Goal: Task Accomplishment & Management: Use online tool/utility

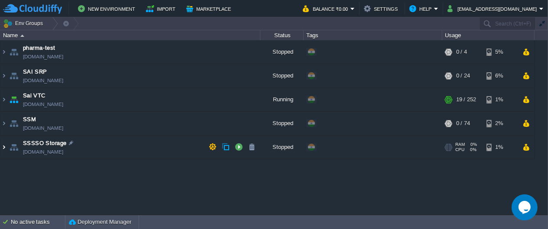
click at [5, 146] on img at bounding box center [3, 147] width 7 height 23
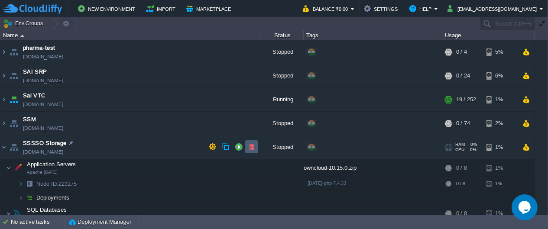
click at [250, 149] on button "button" at bounding box center [252, 147] width 8 height 8
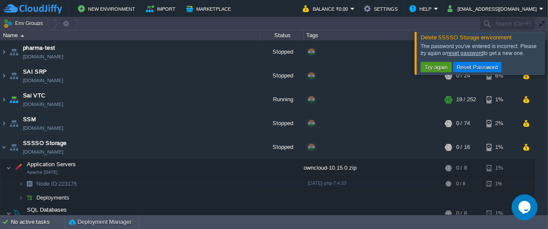
click at [431, 69] on button "Try again" at bounding box center [436, 67] width 29 height 8
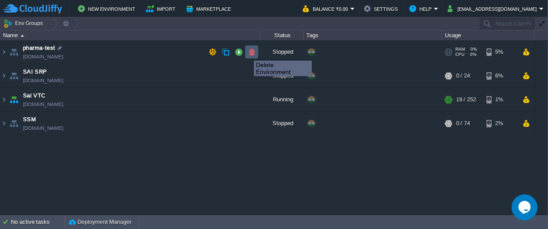
click at [248, 52] on button "button" at bounding box center [252, 52] width 8 height 8
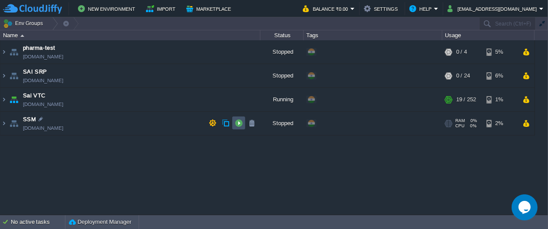
click at [239, 125] on button "button" at bounding box center [239, 123] width 8 height 8
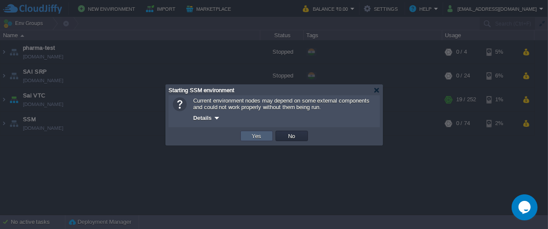
click at [263, 137] on button "Yes" at bounding box center [257, 136] width 15 height 8
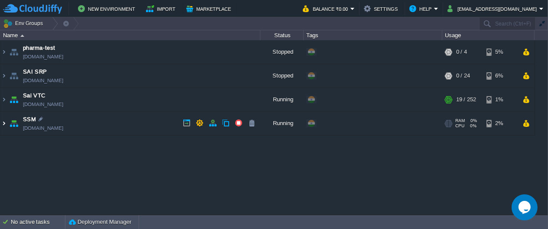
click at [1, 127] on img at bounding box center [3, 123] width 7 height 23
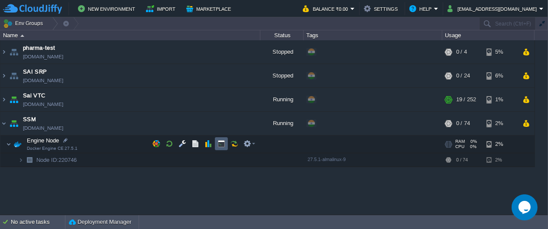
click at [220, 146] on button "button" at bounding box center [221, 144] width 8 height 8
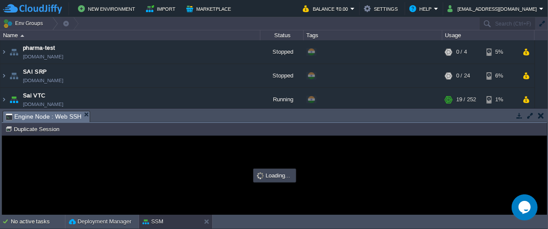
click at [530, 115] on button "button" at bounding box center [530, 116] width 8 height 8
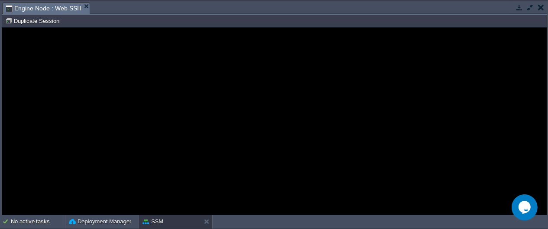
type input "#000000"
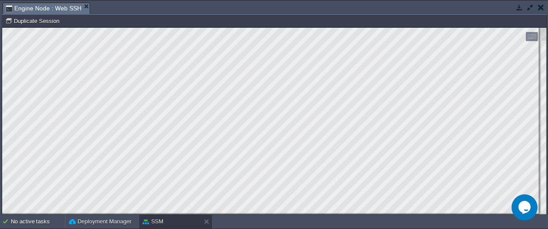
click at [2, 27] on html "Copy: Ctrl + Shift + C Paste: Ctrl + V Settings: Ctrl + Shift + Alt 0" at bounding box center [274, 27] width 545 height 0
click at [522, 11] on button "button" at bounding box center [520, 7] width 8 height 8
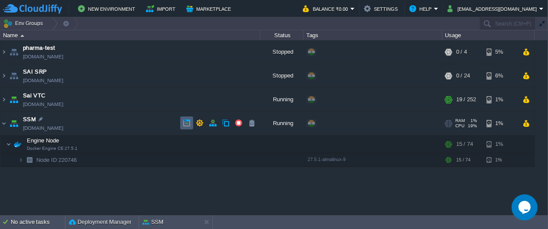
click at [191, 127] on td at bounding box center [186, 123] width 13 height 13
click at [196, 125] on button "button" at bounding box center [200, 123] width 8 height 8
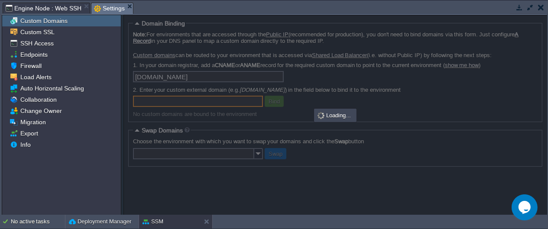
click at [182, 76] on input "[DOMAIN_NAME]" at bounding box center [208, 76] width 151 height 11
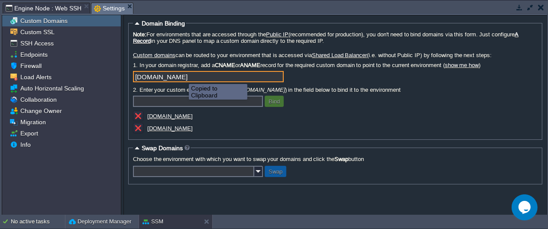
click at [222, 76] on input "[DOMAIN_NAME]" at bounding box center [208, 76] width 151 height 11
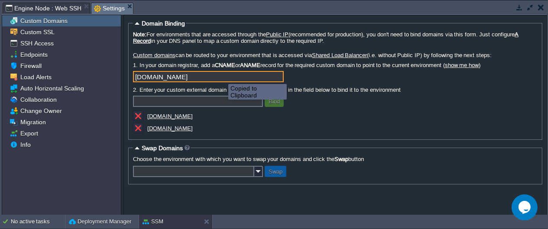
click at [209, 76] on input "[DOMAIN_NAME]" at bounding box center [208, 76] width 151 height 11
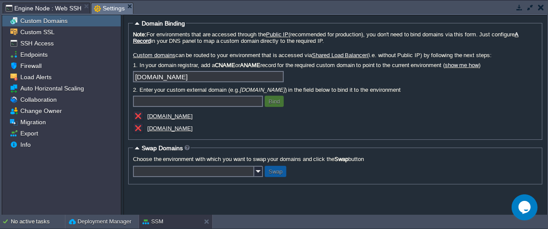
click at [341, 74] on div "[DOMAIN_NAME]" at bounding box center [335, 78] width 405 height 14
click at [156, 78] on input "[DOMAIN_NAME]" at bounding box center [208, 76] width 151 height 11
click at [359, 75] on div "[DOMAIN_NAME]" at bounding box center [335, 78] width 405 height 14
click at [162, 76] on input "[DOMAIN_NAME]" at bounding box center [208, 76] width 151 height 11
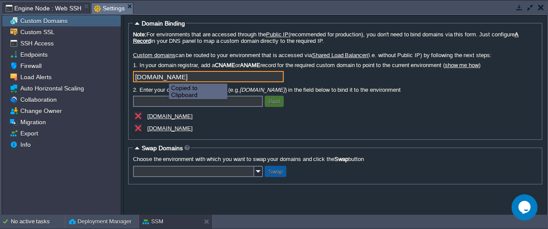
click at [159, 77] on input "[DOMAIN_NAME]" at bounding box center [208, 76] width 151 height 11
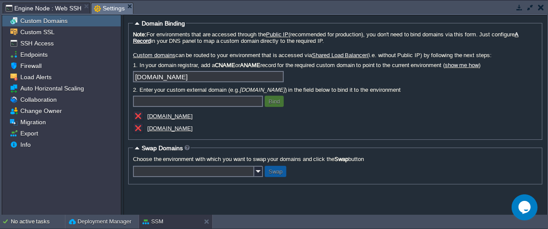
click at [518, 9] on button "button" at bounding box center [520, 7] width 8 height 8
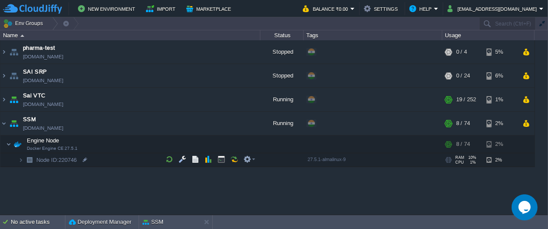
click at [185, 182] on div "pharma-test [DOMAIN_NAME] Stopped + Add to Env Group RAM 0% CPU 0% 0 / 4 5% SAI…" at bounding box center [274, 127] width 548 height 175
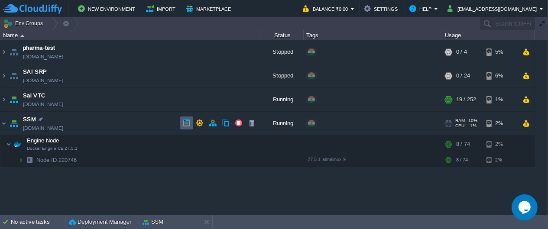
click at [192, 125] on td at bounding box center [186, 123] width 13 height 13
click at [195, 124] on td at bounding box center [199, 123] width 13 height 13
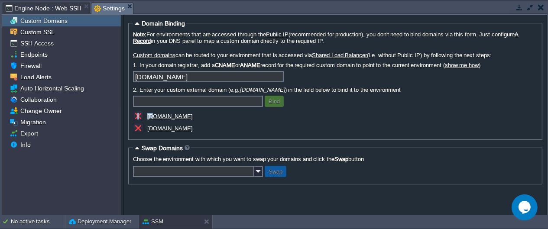
drag, startPoint x: 187, startPoint y: 115, endPoint x: 152, endPoint y: 116, distance: 35.5
click at [152, 116] on div "[DOMAIN_NAME]" at bounding box center [219, 117] width 173 height 12
click at [522, 11] on td at bounding box center [519, 7] width 11 height 10
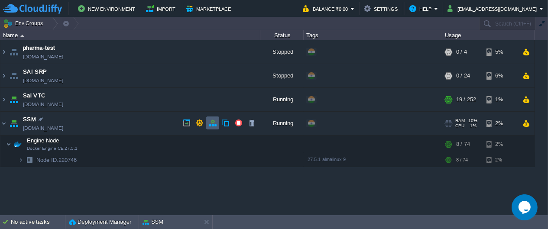
click at [212, 124] on button "button" at bounding box center [213, 123] width 8 height 8
click at [195, 127] on td at bounding box center [199, 123] width 13 height 13
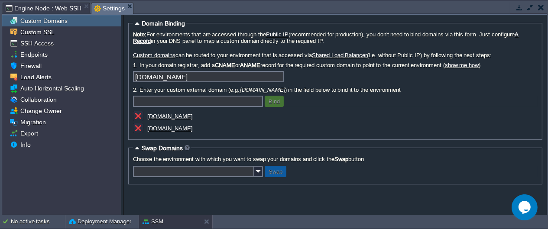
click at [209, 71] on input "[DOMAIN_NAME]" at bounding box center [208, 76] width 151 height 11
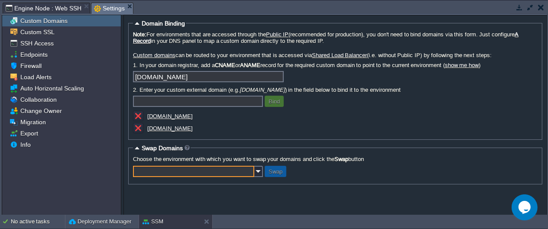
click at [201, 172] on input "text" at bounding box center [193, 171] width 121 height 11
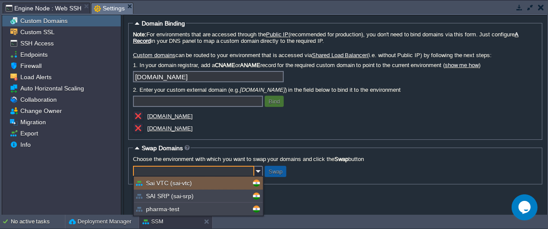
click at [203, 169] on input "text" at bounding box center [193, 171] width 121 height 11
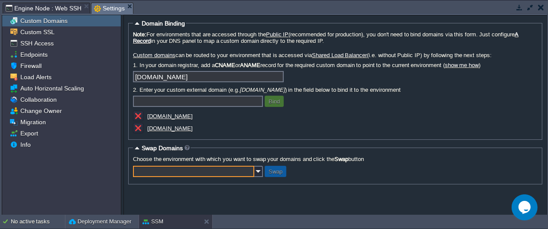
click at [223, 104] on input "text" at bounding box center [198, 101] width 130 height 11
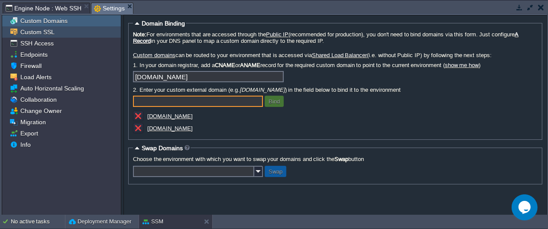
click at [57, 33] on div "Custom SSL" at bounding box center [61, 31] width 119 height 11
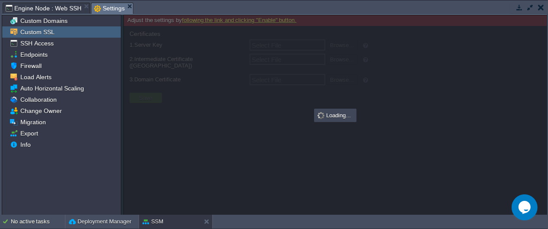
type input "Select File"
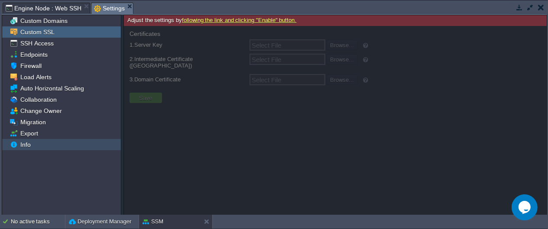
click at [60, 145] on div "Info" at bounding box center [61, 144] width 119 height 11
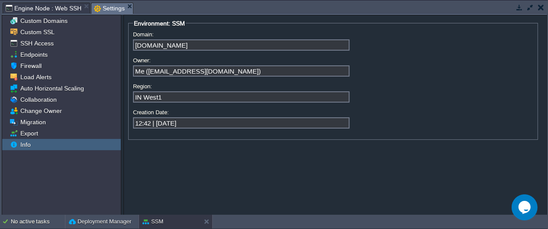
click at [166, 39] on input "[DOMAIN_NAME]" at bounding box center [241, 44] width 217 height 11
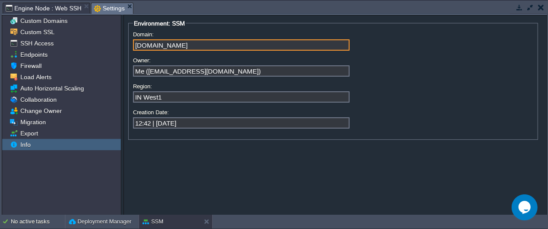
click at [256, 45] on input "[DOMAIN_NAME]" at bounding box center [241, 44] width 217 height 11
click at [147, 42] on input "[DOMAIN_NAME]" at bounding box center [241, 44] width 217 height 11
click at [522, 8] on button "button" at bounding box center [520, 7] width 8 height 8
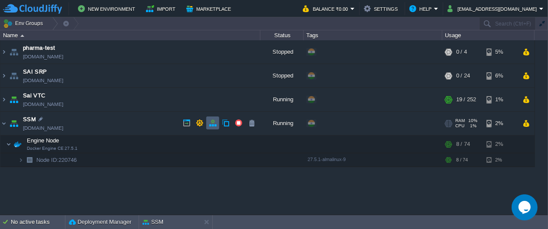
click at [213, 123] on button "button" at bounding box center [213, 123] width 8 height 8
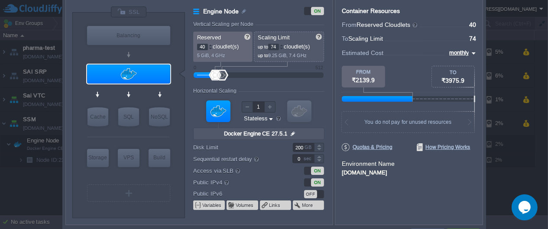
click at [363, 167] on form "Environment Name [DOMAIN_NAME]" at bounding box center [409, 168] width 134 height 18
click at [361, 162] on label "Environment Name" at bounding box center [368, 163] width 53 height 7
click at [512, 153] on div at bounding box center [274, 123] width 548 height 246
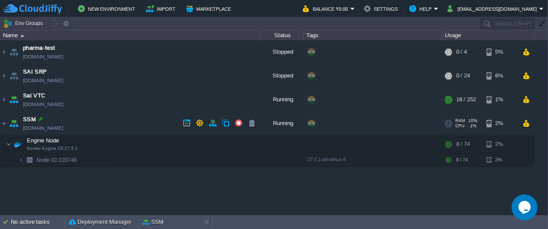
click at [43, 118] on div at bounding box center [41, 119] width 8 height 8
click at [105, 178] on div "pharma-test [DOMAIN_NAME] Stopped + Add to Env Group RAM 0% CPU 0% 0 / 4 5% SAI…" at bounding box center [274, 127] width 548 height 175
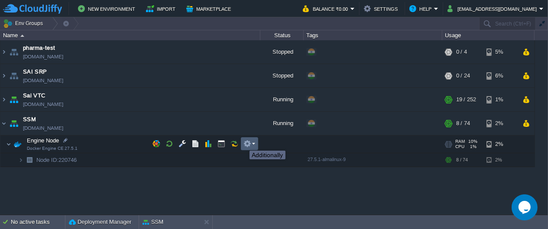
click at [247, 144] on button "button" at bounding box center [247, 144] width 8 height 8
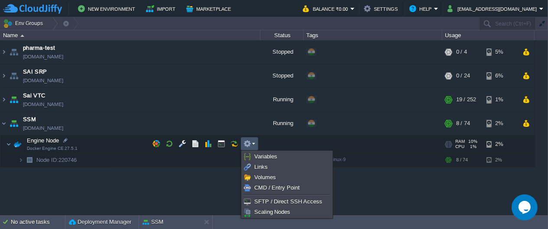
click at [82, 176] on div "pharma-test [DOMAIN_NAME] Stopped + Add to Env Group RAM 0% CPU 0% 0 / 4 5% SAI…" at bounding box center [274, 127] width 548 height 175
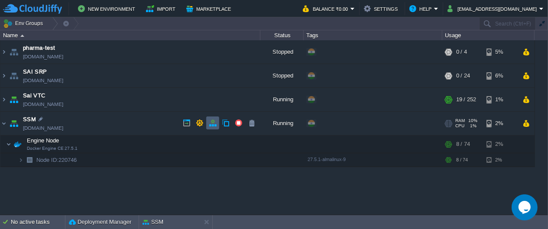
click at [212, 127] on td at bounding box center [212, 123] width 13 height 13
click at [200, 123] on button "button" at bounding box center [200, 123] width 8 height 8
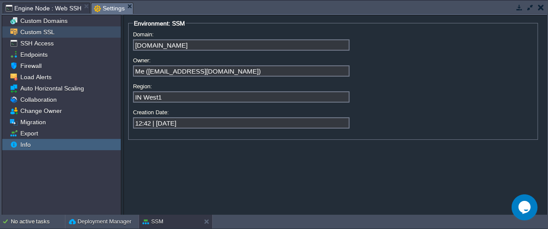
click at [48, 29] on span "Custom SSL" at bounding box center [37, 32] width 37 height 8
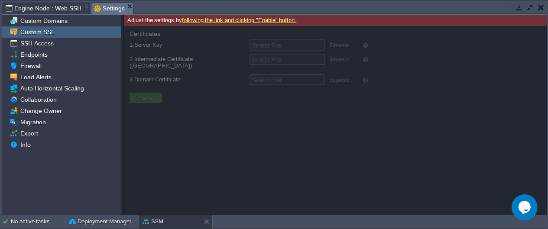
click at [220, 18] on link "following the link and clicking "Enable" button." at bounding box center [239, 20] width 115 height 6
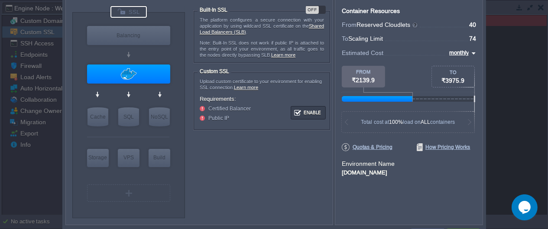
click at [311, 10] on div "OFF" at bounding box center [312, 10] width 13 height 8
click at [315, 10] on div "ON" at bounding box center [319, 10] width 13 height 8
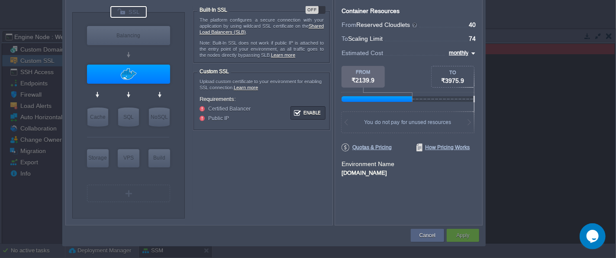
click at [417, 229] on div "Cancel" at bounding box center [427, 235] width 33 height 13
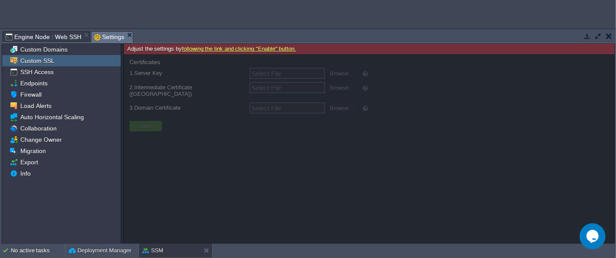
click at [548, 36] on button "button" at bounding box center [588, 36] width 8 height 8
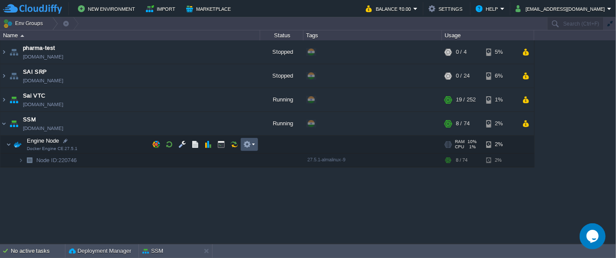
click at [247, 143] on button "button" at bounding box center [247, 144] width 8 height 8
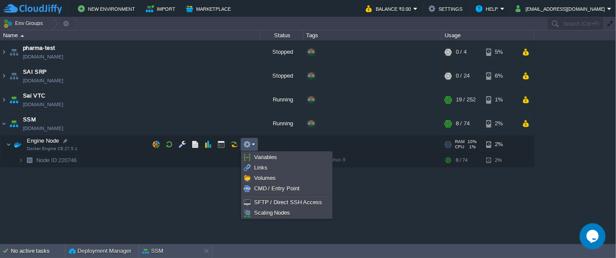
click at [113, 203] on div "pharma-test [DOMAIN_NAME] Stopped + Add to Env Group RAM 0% CPU 0% 0 / 4 5% SAI…" at bounding box center [308, 141] width 616 height 203
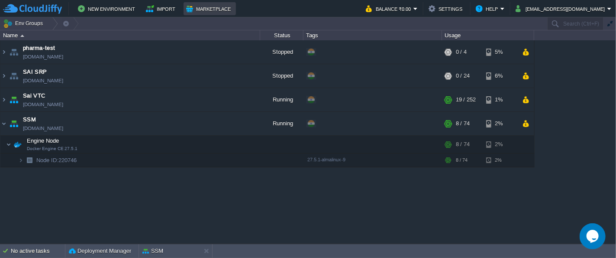
click at [211, 10] on button "Marketplace" at bounding box center [209, 8] width 47 height 10
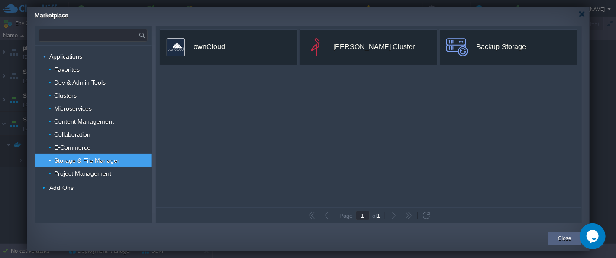
click at [87, 36] on input "text" at bounding box center [89, 35] width 100 height 12
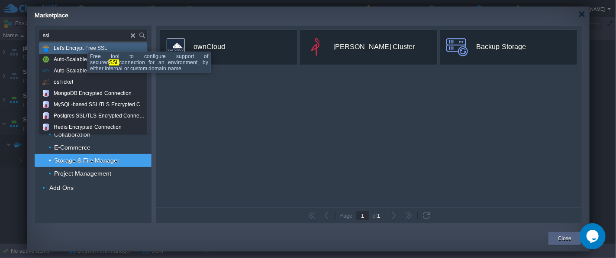
click at [88, 46] on span "Let's Encrypt Free SSL" at bounding box center [81, 47] width 54 height 11
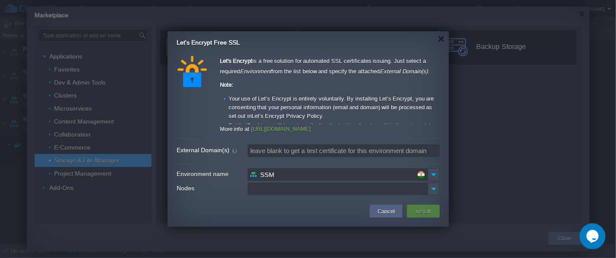
type input "Type application or add-on name"
click at [290, 188] on input "Nodes" at bounding box center [338, 188] width 180 height 13
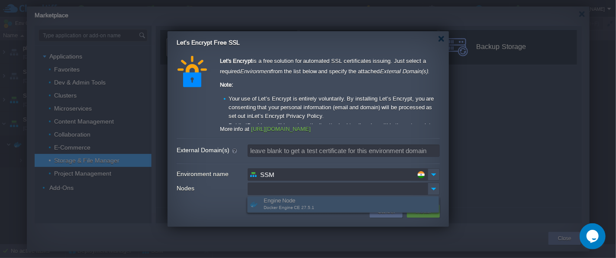
click at [295, 204] on div "Engine Node Docker Engine CE 27.5.1" at bounding box center [343, 204] width 191 height 16
click at [293, 187] on input "Nodes" at bounding box center [338, 188] width 180 height 13
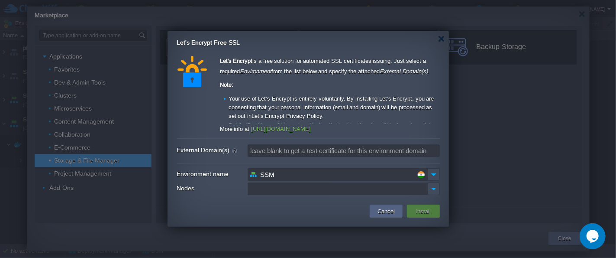
click at [298, 178] on input "SSM" at bounding box center [338, 174] width 180 height 13
click at [288, 191] on input "Nodes" at bounding box center [338, 188] width 180 height 13
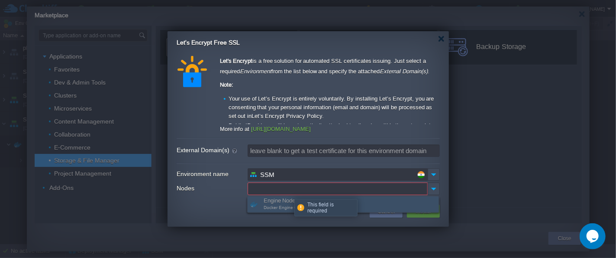
click at [288, 191] on input "Nodes" at bounding box center [338, 188] width 180 height 13
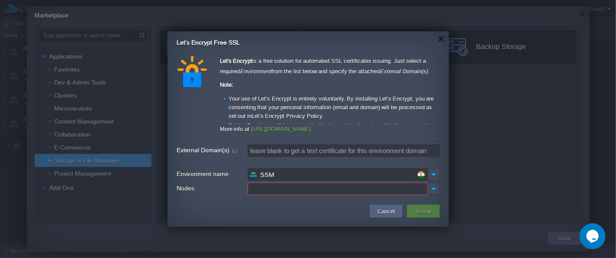
click at [265, 217] on td at bounding box center [270, 211] width 196 height 16
click at [304, 151] on input "External Domain(s)" at bounding box center [344, 150] width 192 height 13
type input "leave blank to get a test certificate for this environment domain"
click at [290, 95] on li "Your use of Let’s Encrypt is entirely voluntarily. By installing Let’s Encrypt,…" at bounding box center [332, 107] width 217 height 26
click at [431, 211] on button "Install" at bounding box center [424, 211] width 20 height 10
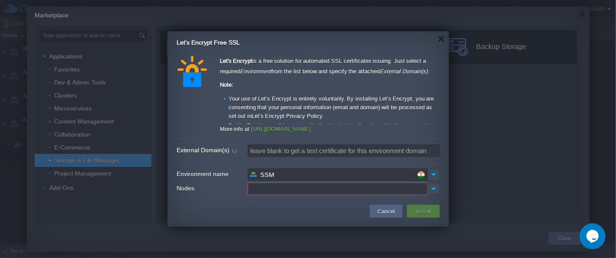
scroll to position [65, 0]
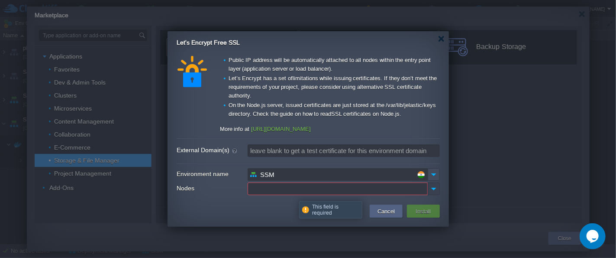
click at [436, 190] on img at bounding box center [434, 188] width 12 height 13
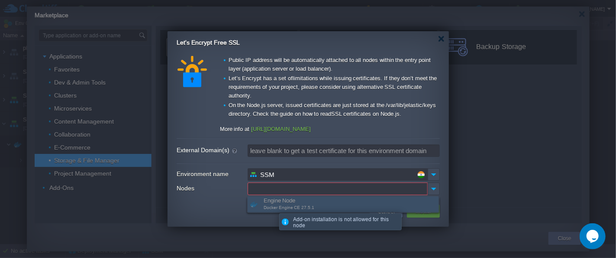
click at [273, 205] on span "Docker Engine CE 27.5.1" at bounding box center [289, 207] width 51 height 5
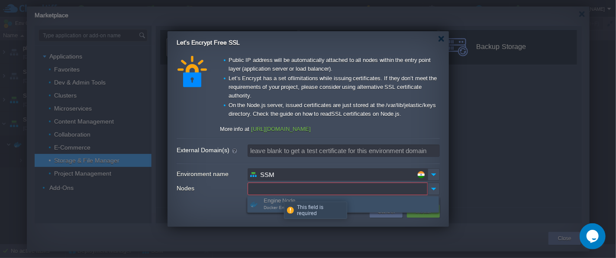
click at [284, 186] on input "Nodes" at bounding box center [338, 188] width 180 height 13
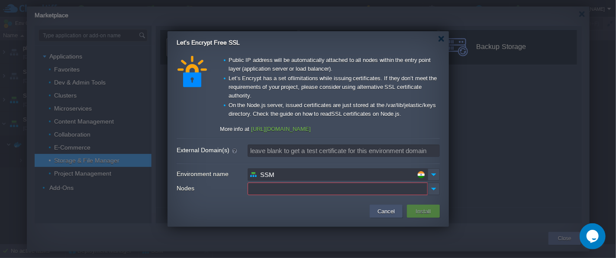
click at [382, 209] on button "Cancel" at bounding box center [386, 211] width 23 height 10
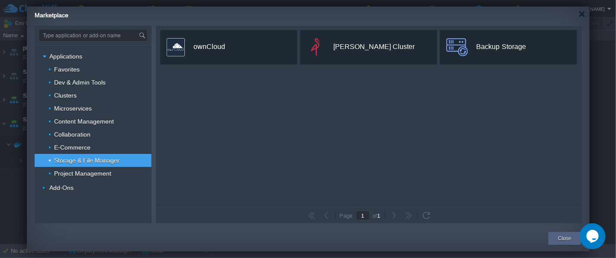
click at [548, 229] on div "Close" at bounding box center [565, 238] width 32 height 13
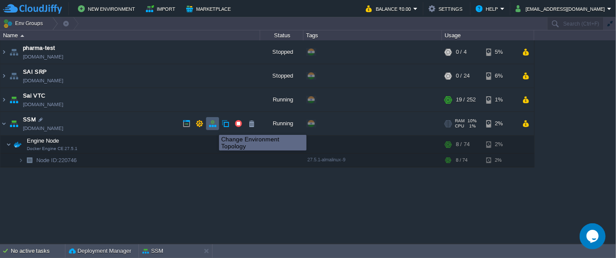
click at [213, 127] on button "button" at bounding box center [213, 124] width 8 height 8
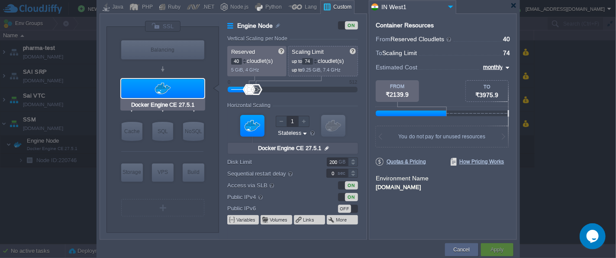
type input "Docker Image"
click at [458, 229] on button "Cancel" at bounding box center [462, 249] width 16 height 9
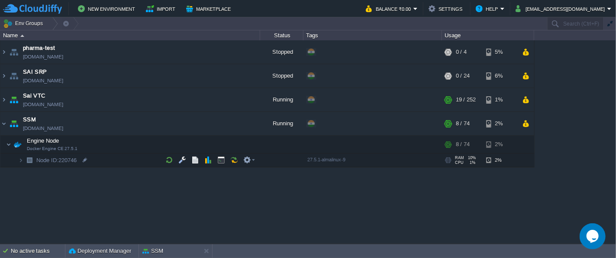
click at [215, 204] on div "pharma-test [DOMAIN_NAME] Stopped + Add to Env Group RAM 0% CPU 0% 0 / 4 5% SAI…" at bounding box center [308, 141] width 616 height 203
click at [367, 204] on div "pharma-test [DOMAIN_NAME] Stopped + Add to Env Group RAM 0% CPU 0% 0 / 4 5% SAI…" at bounding box center [308, 141] width 616 height 203
click at [174, 229] on div "SSM" at bounding box center [170, 251] width 62 height 14
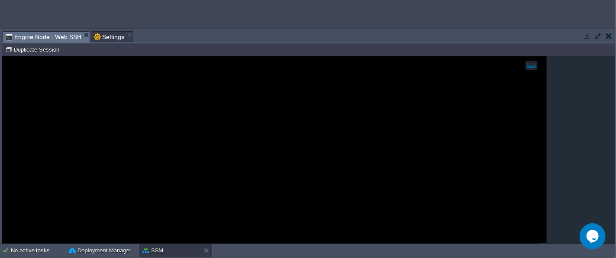
click at [53, 33] on span "Engine Node : Web SSH" at bounding box center [44, 37] width 76 height 11
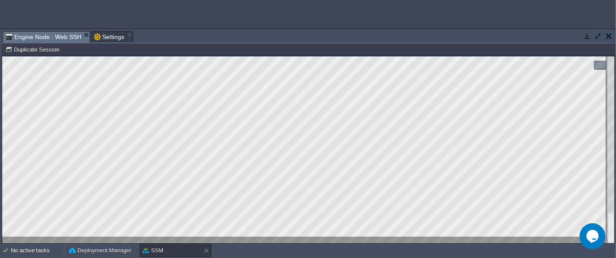
click at [548, 34] on button "button" at bounding box center [610, 36] width 6 height 8
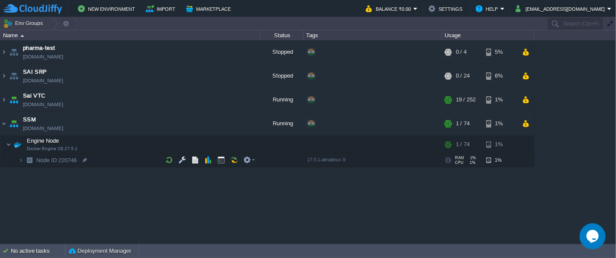
scroll to position [0, 0]
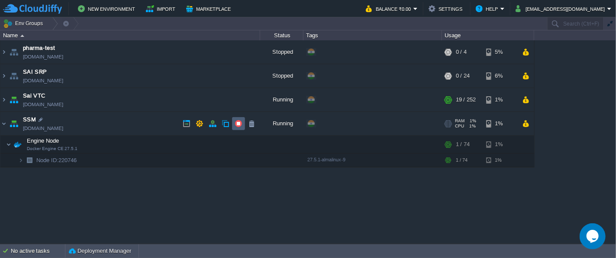
click at [244, 122] on td at bounding box center [238, 123] width 13 height 13
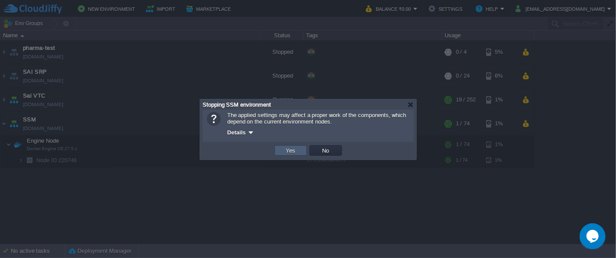
click at [291, 149] on button "Yes" at bounding box center [291, 150] width 15 height 8
